Goal: Information Seeking & Learning: Learn about a topic

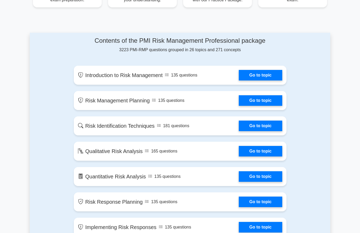
scroll to position [268, 0]
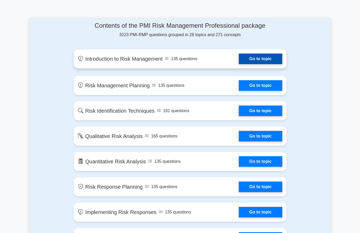
click at [254, 64] on link "Go to topic" at bounding box center [260, 58] width 43 height 11
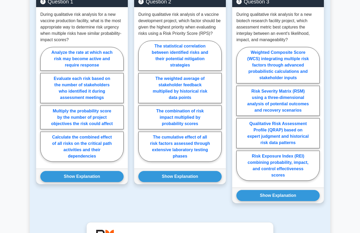
scroll to position [318, 0]
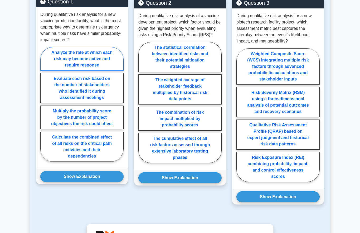
click at [88, 71] on label "Analyze the rate at which each risk may become active and require response" at bounding box center [81, 59] width 83 height 24
click at [44, 104] on input "Analyze the rate at which each risk may become active and require response" at bounding box center [41, 105] width 3 height 3
radio input "true"
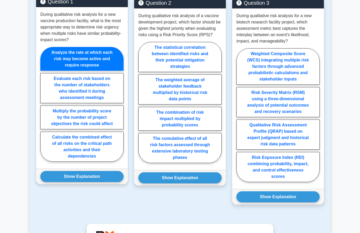
click at [82, 71] on label "Analyze the rate at which each risk may become active and require response" at bounding box center [81, 59] width 83 height 24
click at [44, 104] on input "Analyze the rate at which each risk may become active and require response" at bounding box center [41, 105] width 3 height 3
click at [82, 71] on label "Analyze the rate at which each risk may become active and require response" at bounding box center [81, 59] width 83 height 24
click at [44, 104] on input "Analyze the rate at which each risk may become active and require response" at bounding box center [41, 105] width 3 height 3
click at [91, 182] on button "Show Explanation" at bounding box center [81, 176] width 83 height 11
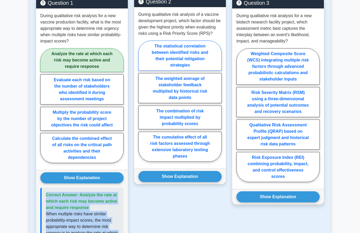
click at [174, 70] on label "The statistical correlation between identified risks and their potential mitiga…" at bounding box center [179, 56] width 83 height 30
click at [142, 101] on input "The statistical correlation between identified risks and their potential mitiga…" at bounding box center [139, 102] width 3 height 3
radio input "true"
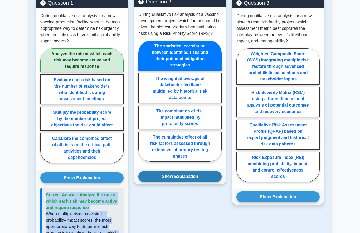
click at [161, 182] on button "Show Explanation" at bounding box center [179, 176] width 83 height 11
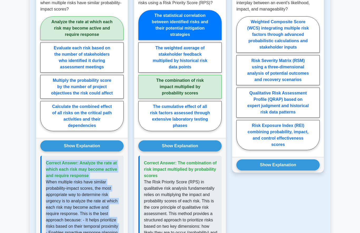
scroll to position [350, 0]
